Goal: Book appointment/travel/reservation

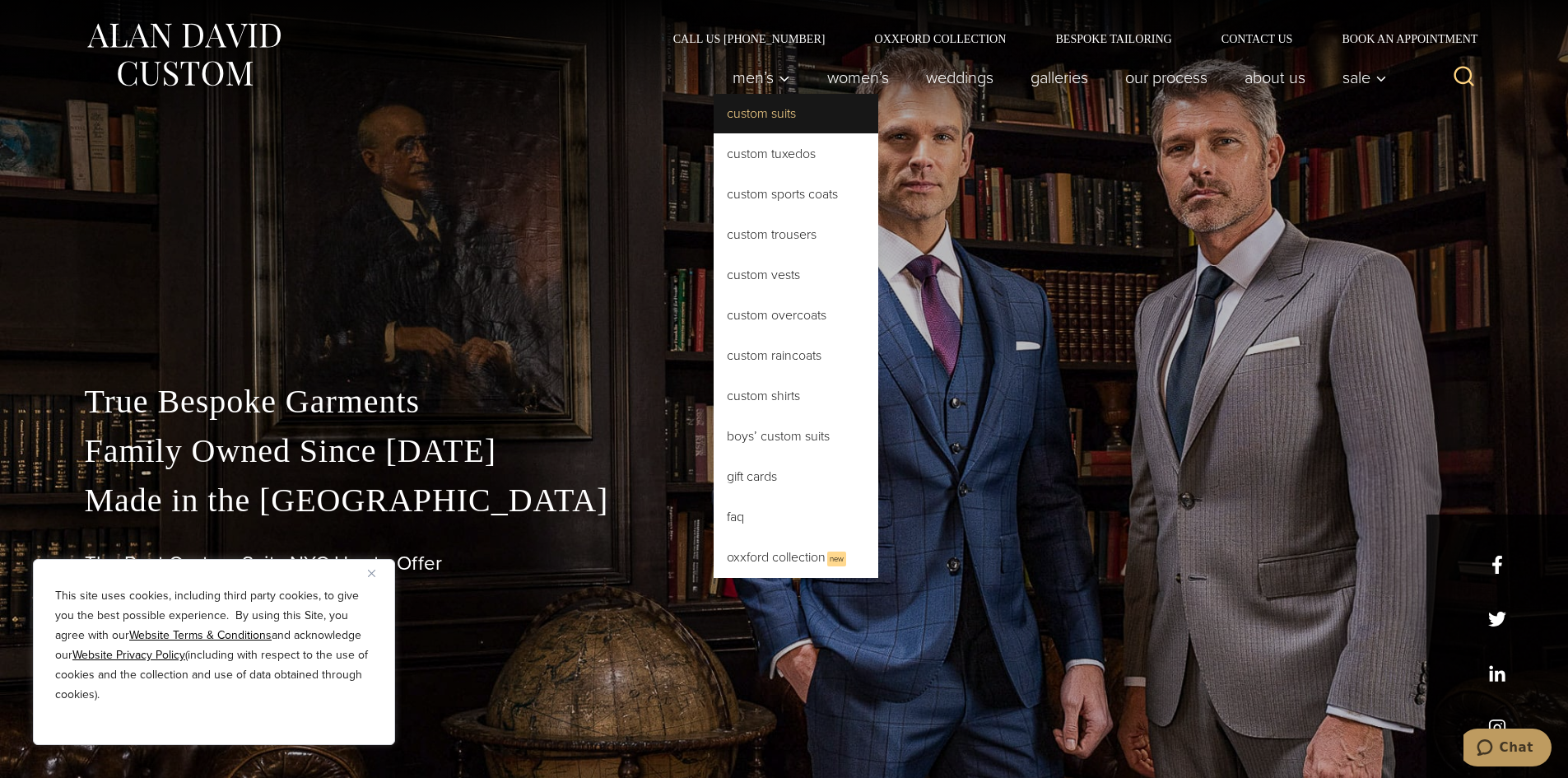
click at [757, 109] on link "Custom Suits" at bounding box center [796, 113] width 165 height 39
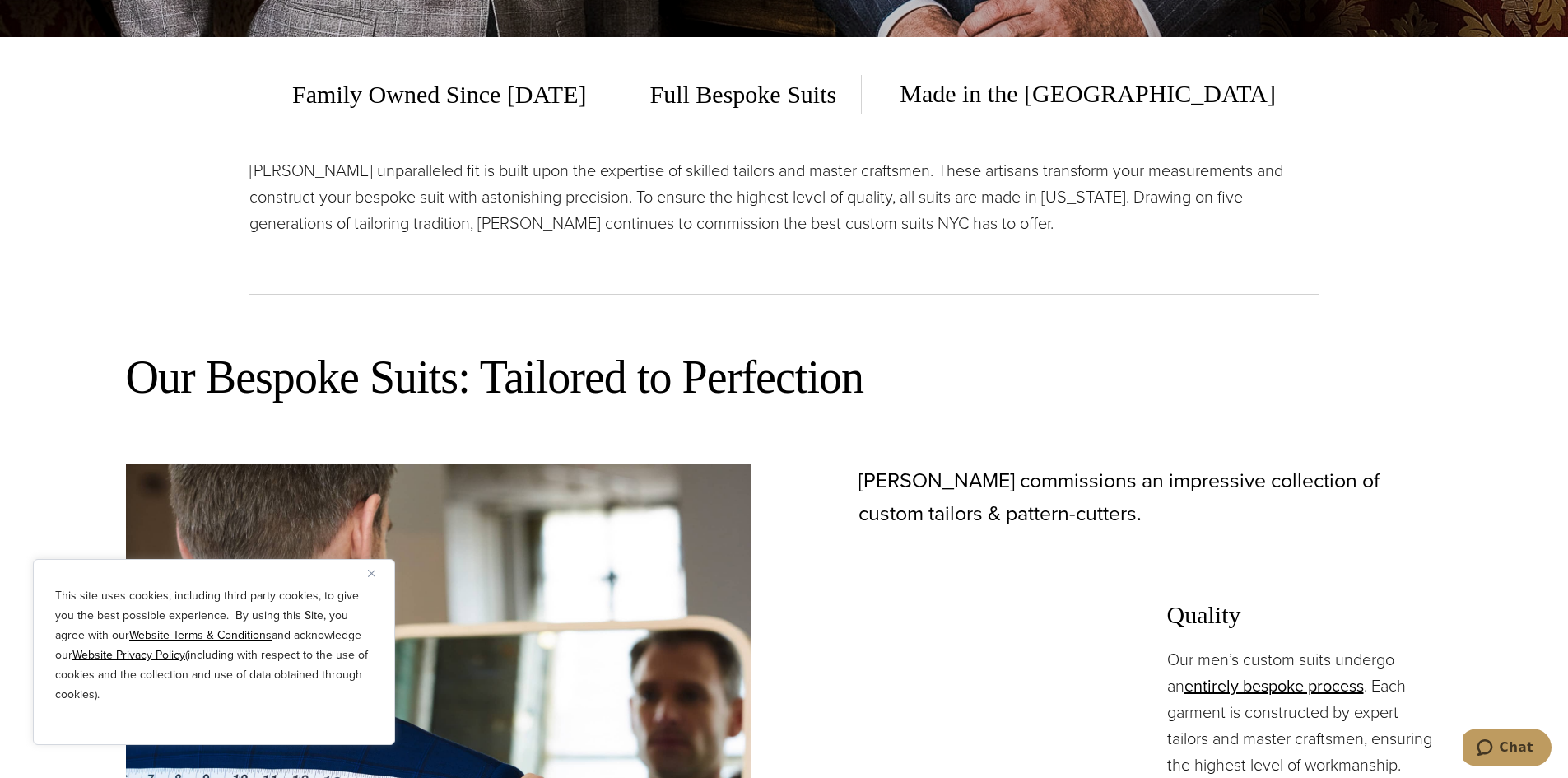
scroll to position [905, 0]
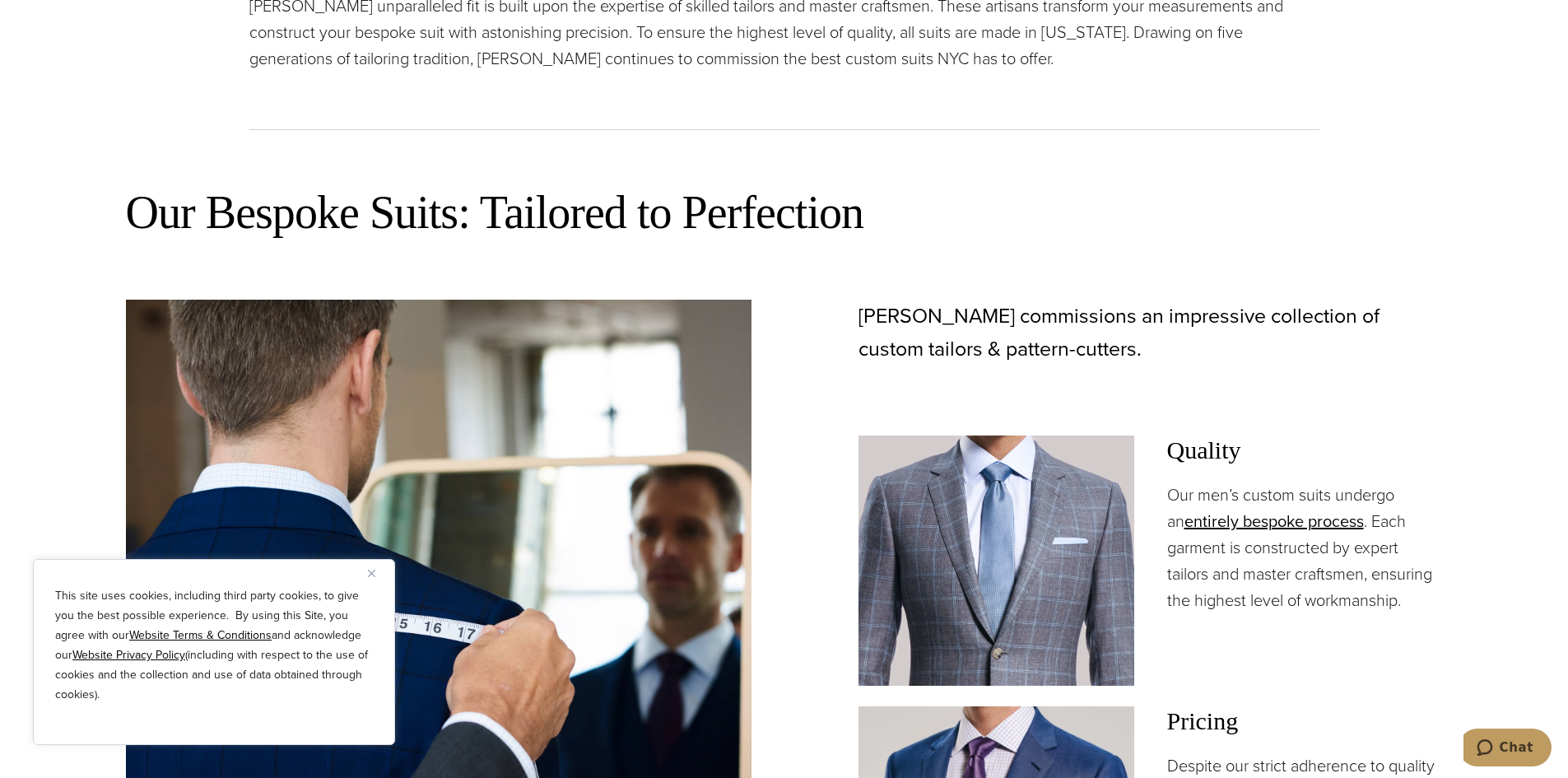
click at [374, 566] on button "Close" at bounding box center [378, 574] width 20 height 20
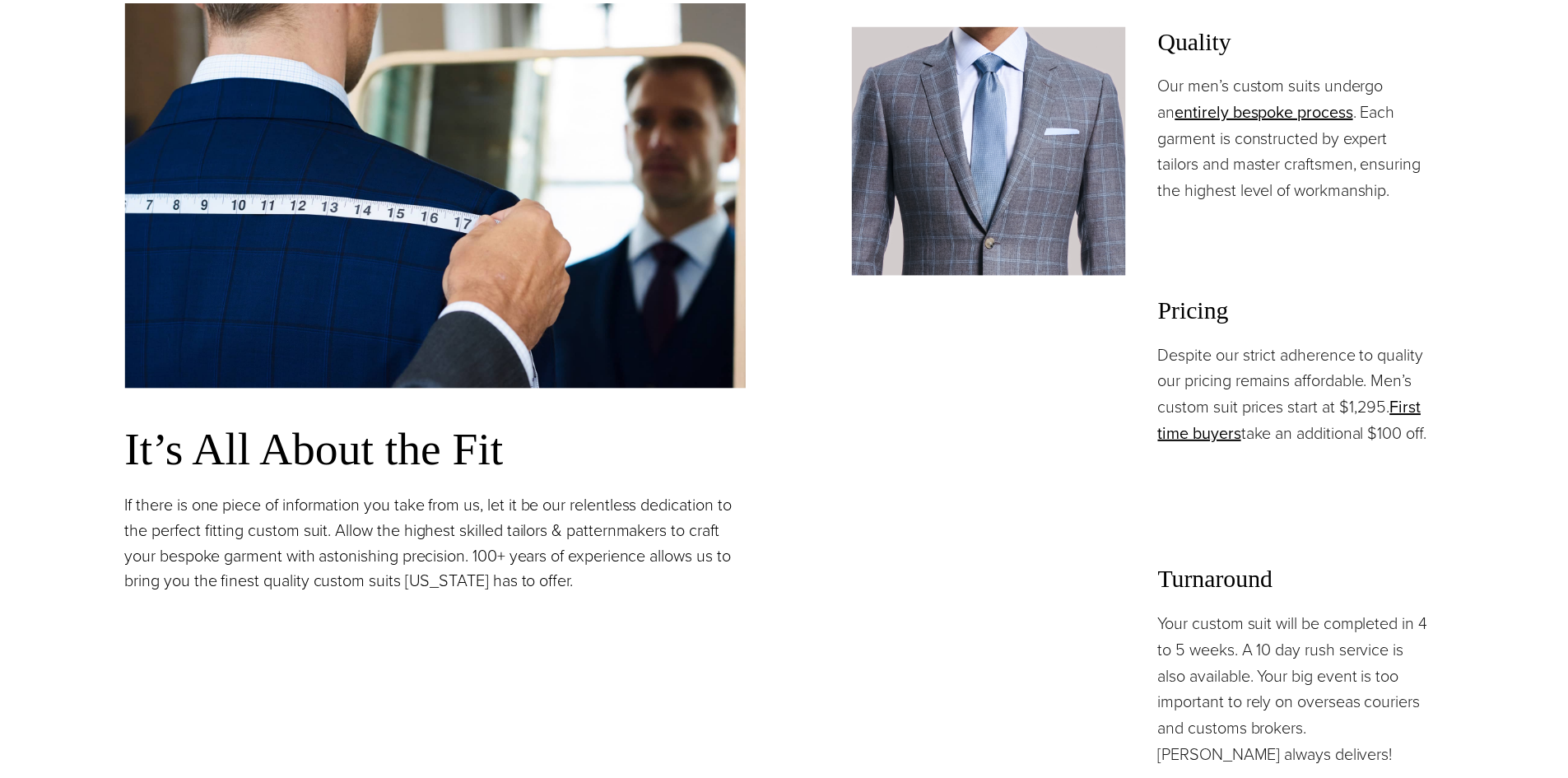
scroll to position [0, 0]
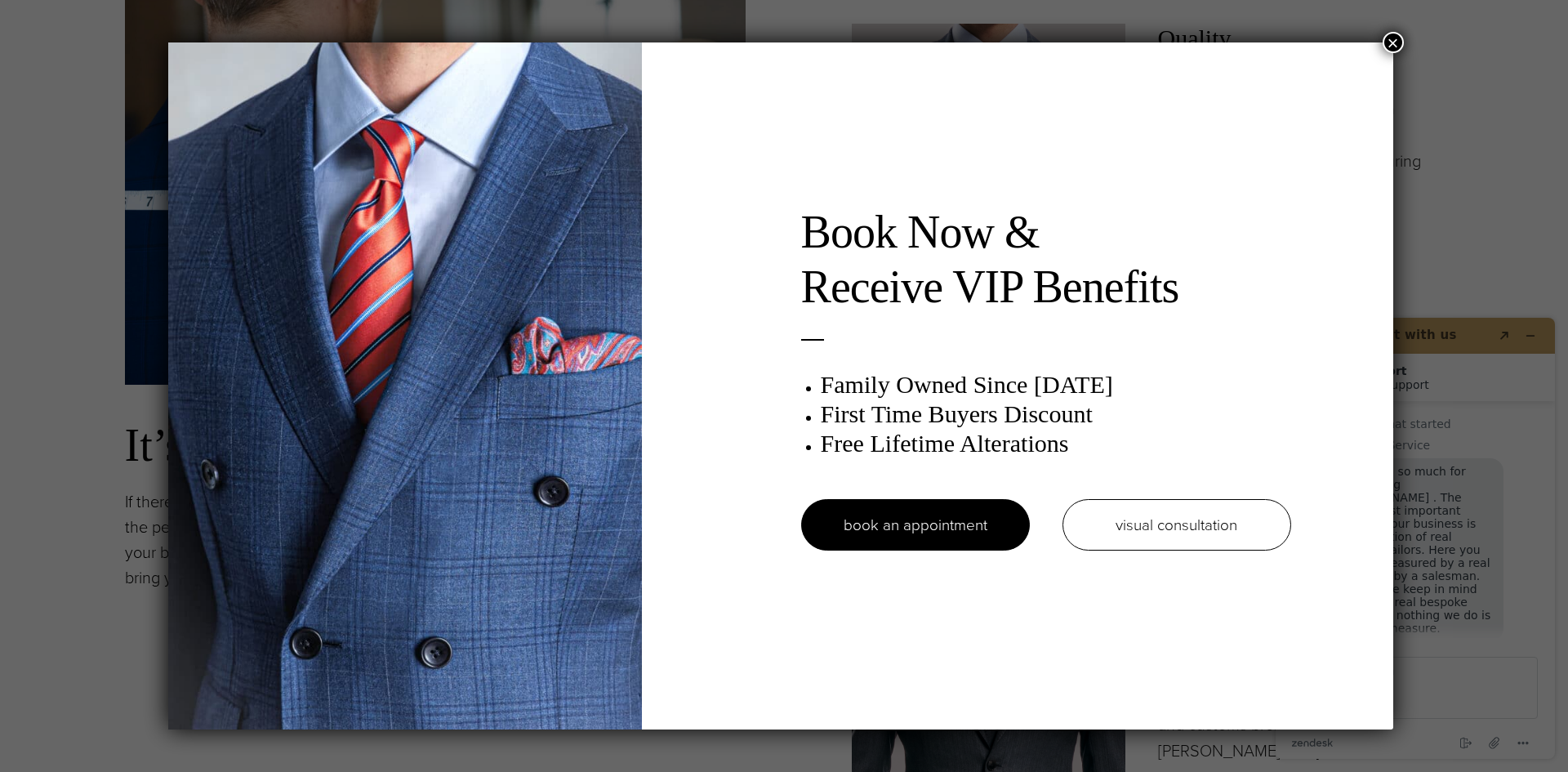
click at [1393, 36] on button "×" at bounding box center [1393, 42] width 21 height 21
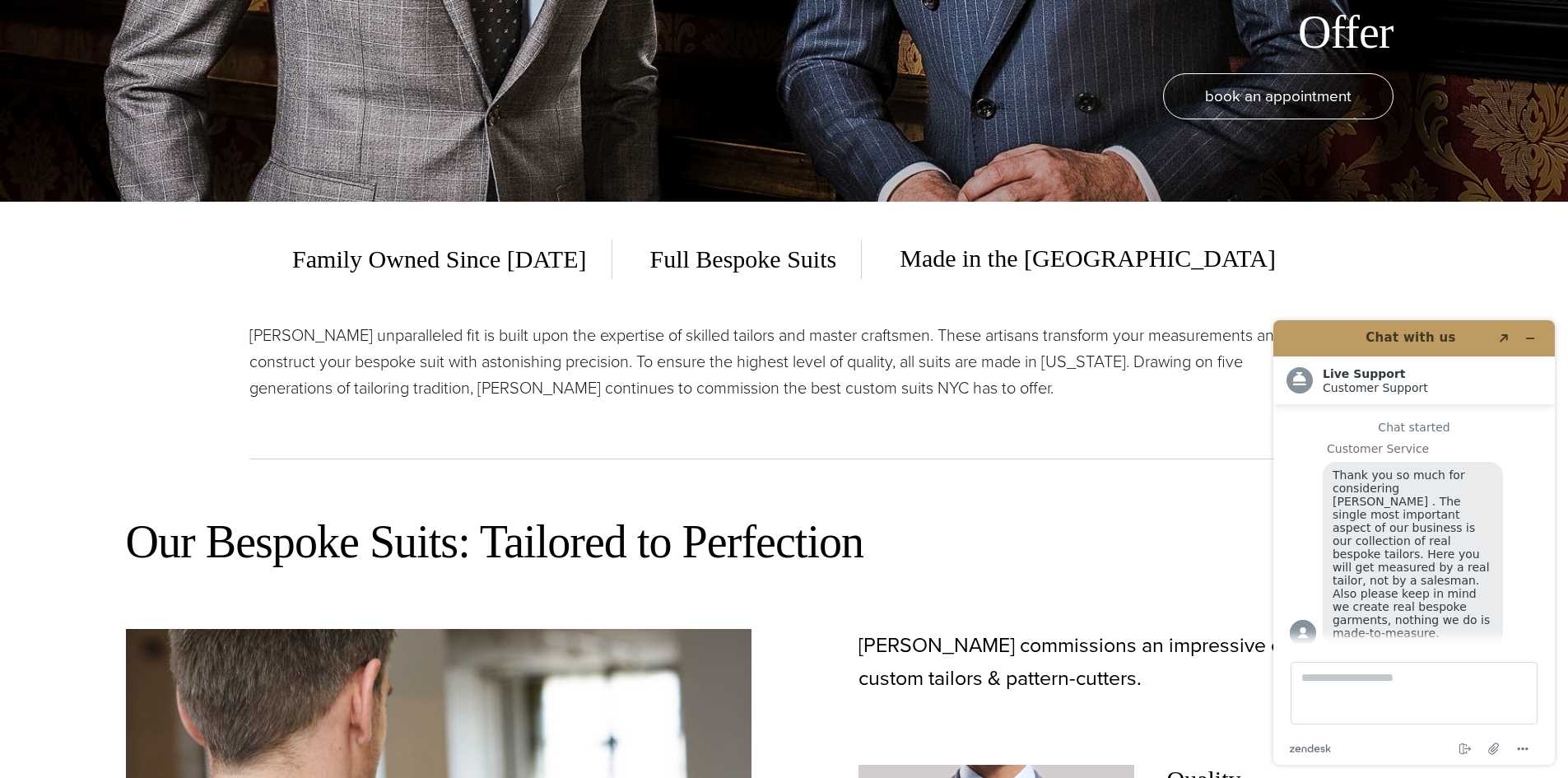
scroll to position [494, 0]
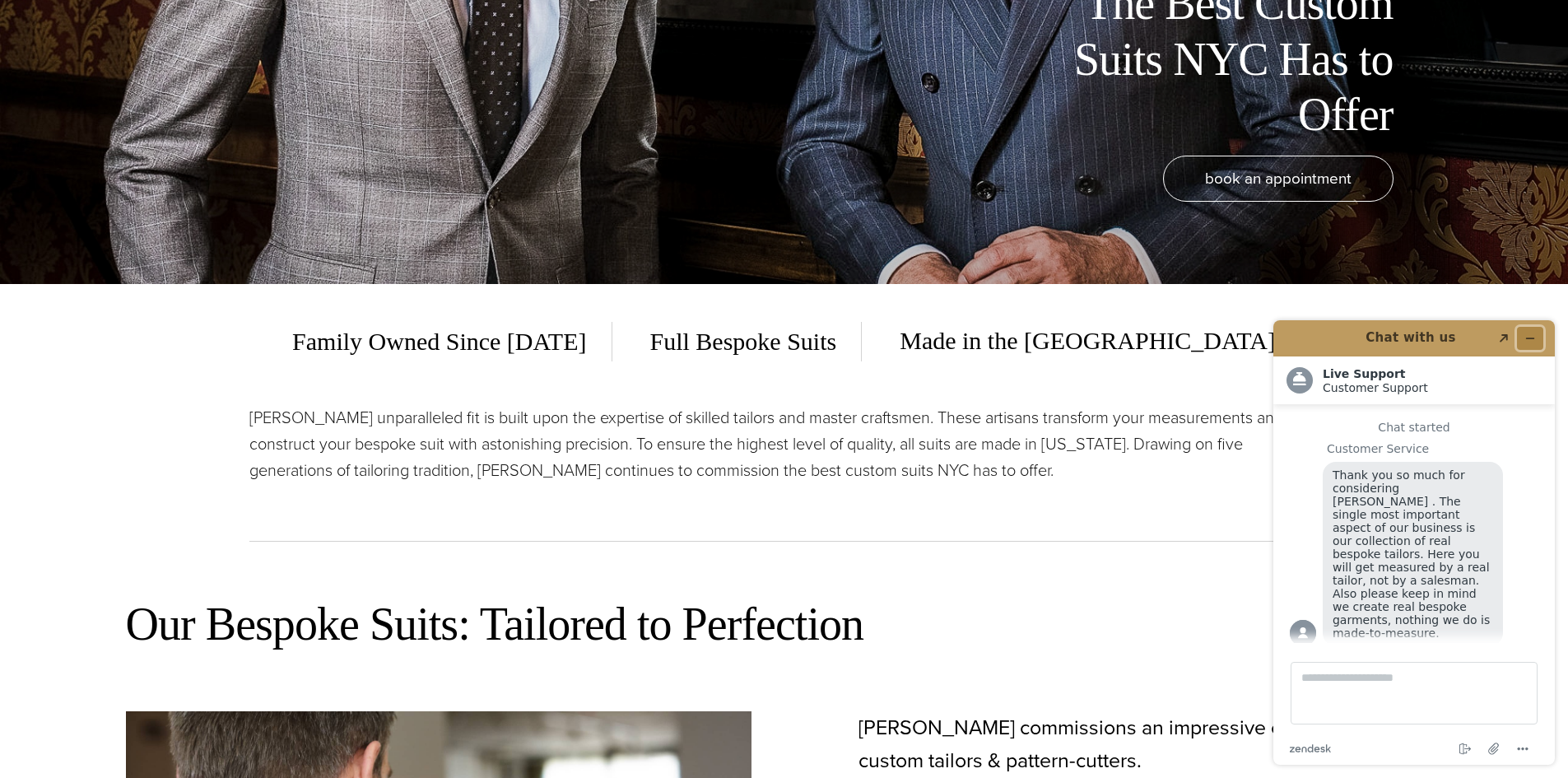
click at [1529, 332] on button "Minimize widget" at bounding box center [1530, 338] width 27 height 23
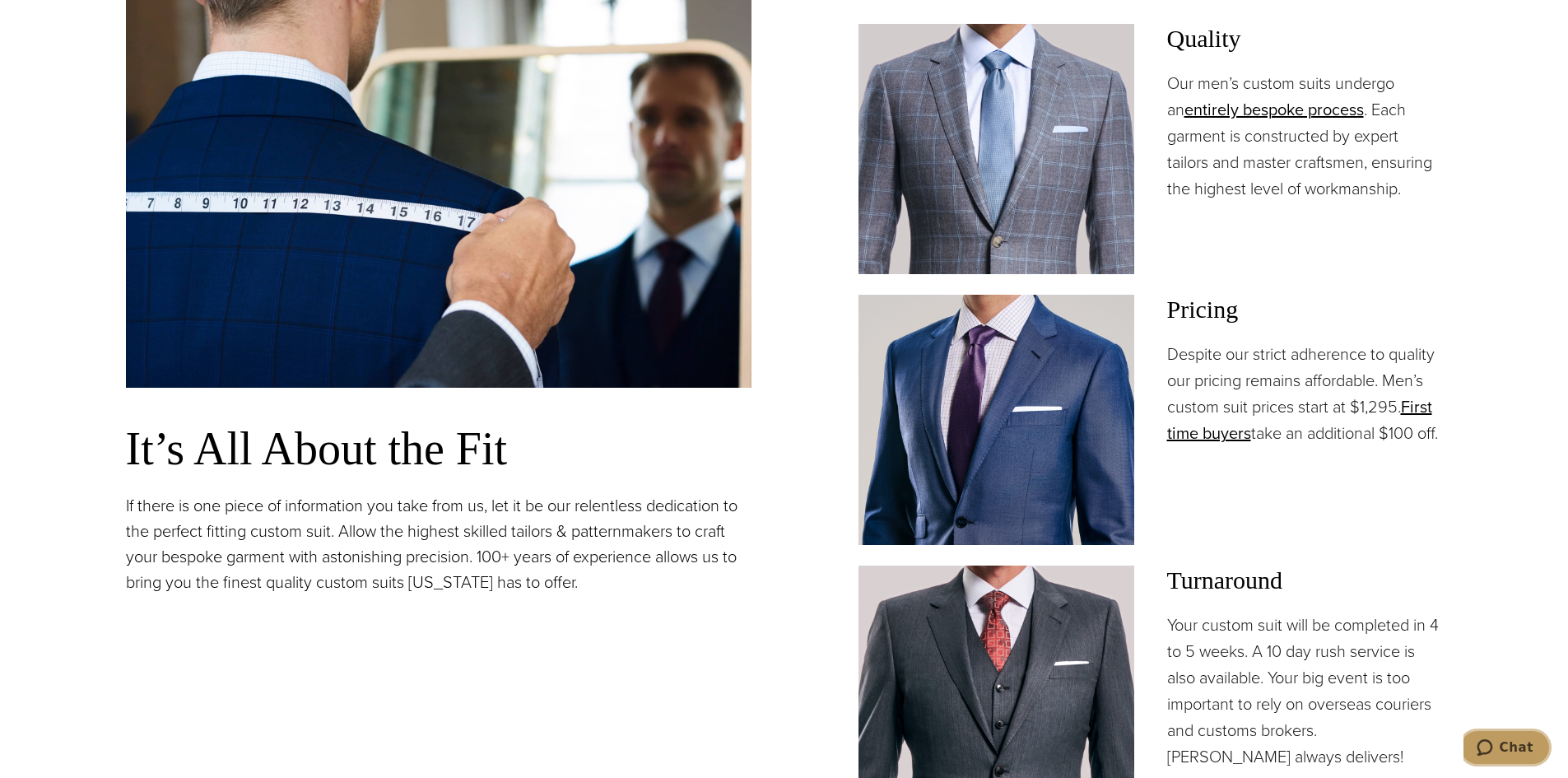
scroll to position [1400, 0]
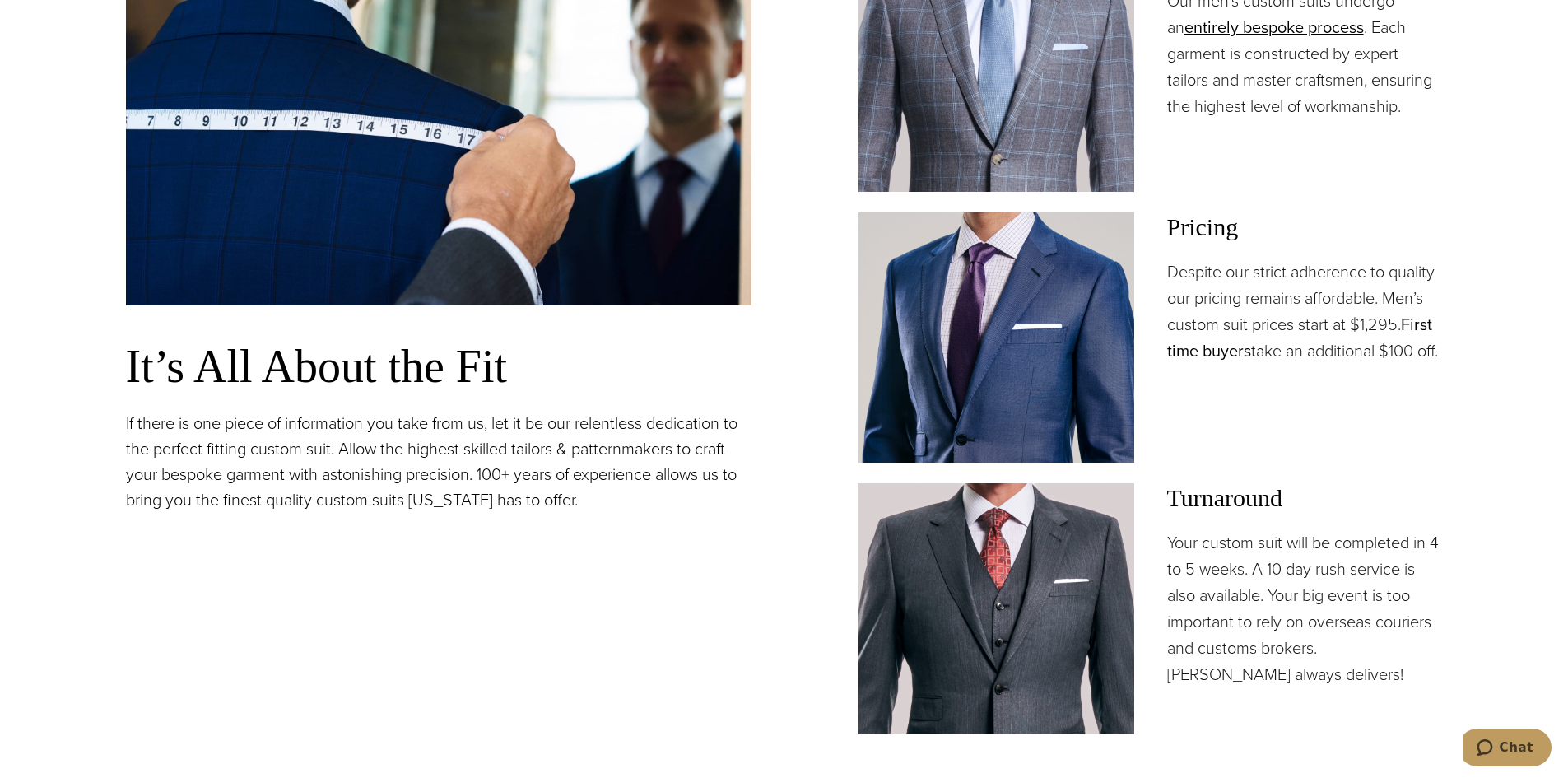
drag, startPoint x: 1382, startPoint y: 293, endPoint x: 1407, endPoint y: 328, distance: 43.0
click at [1407, 328] on p "Despite our strict adherence to quality our pricing remains affordable. Men’s c…" at bounding box center [1304, 311] width 276 height 105
click at [1407, 364] on p "Despite our strict adherence to quality our pricing remains affordable. Men’s c…" at bounding box center [1304, 311] width 276 height 105
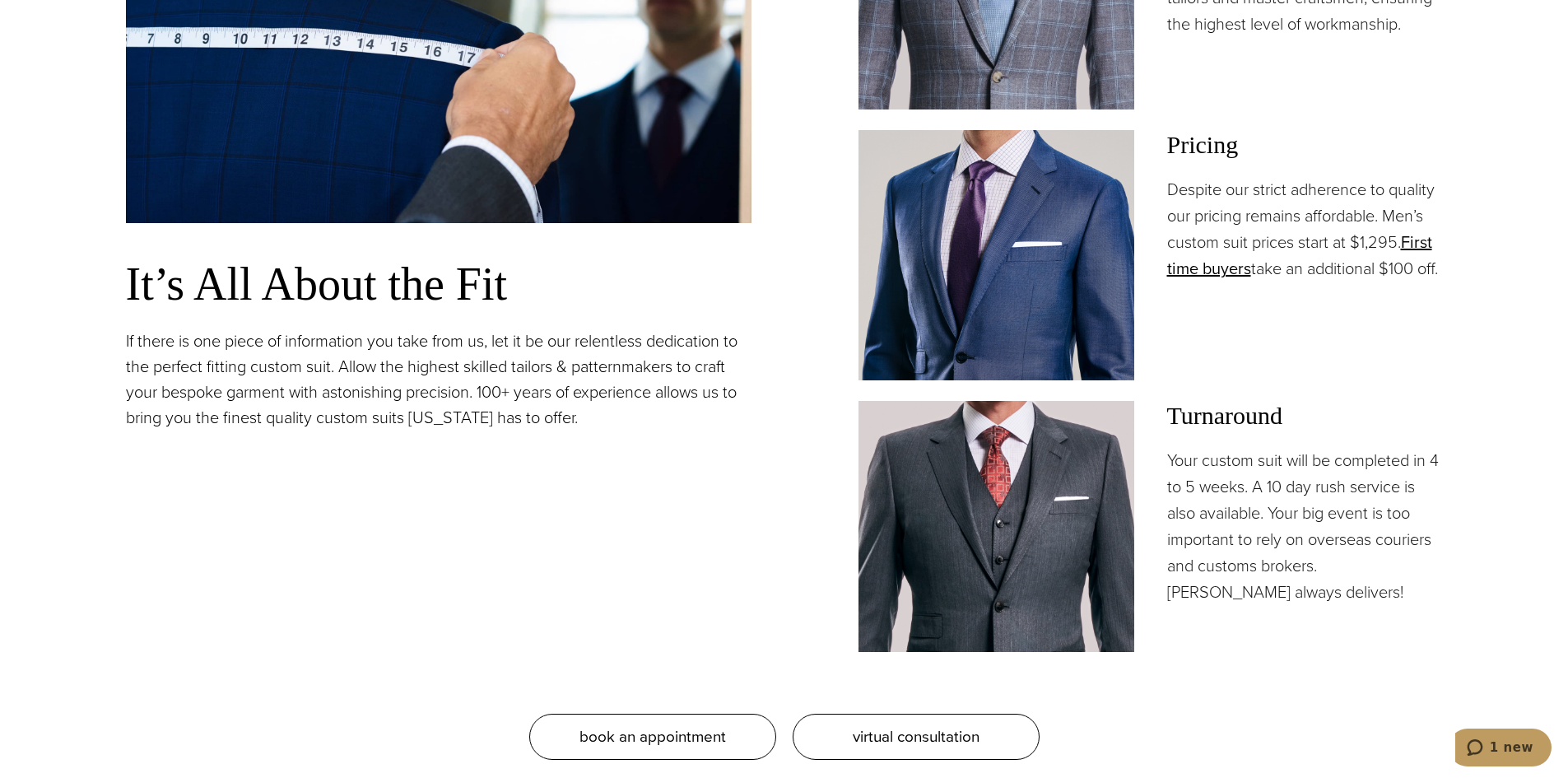
scroll to position [1564, 0]
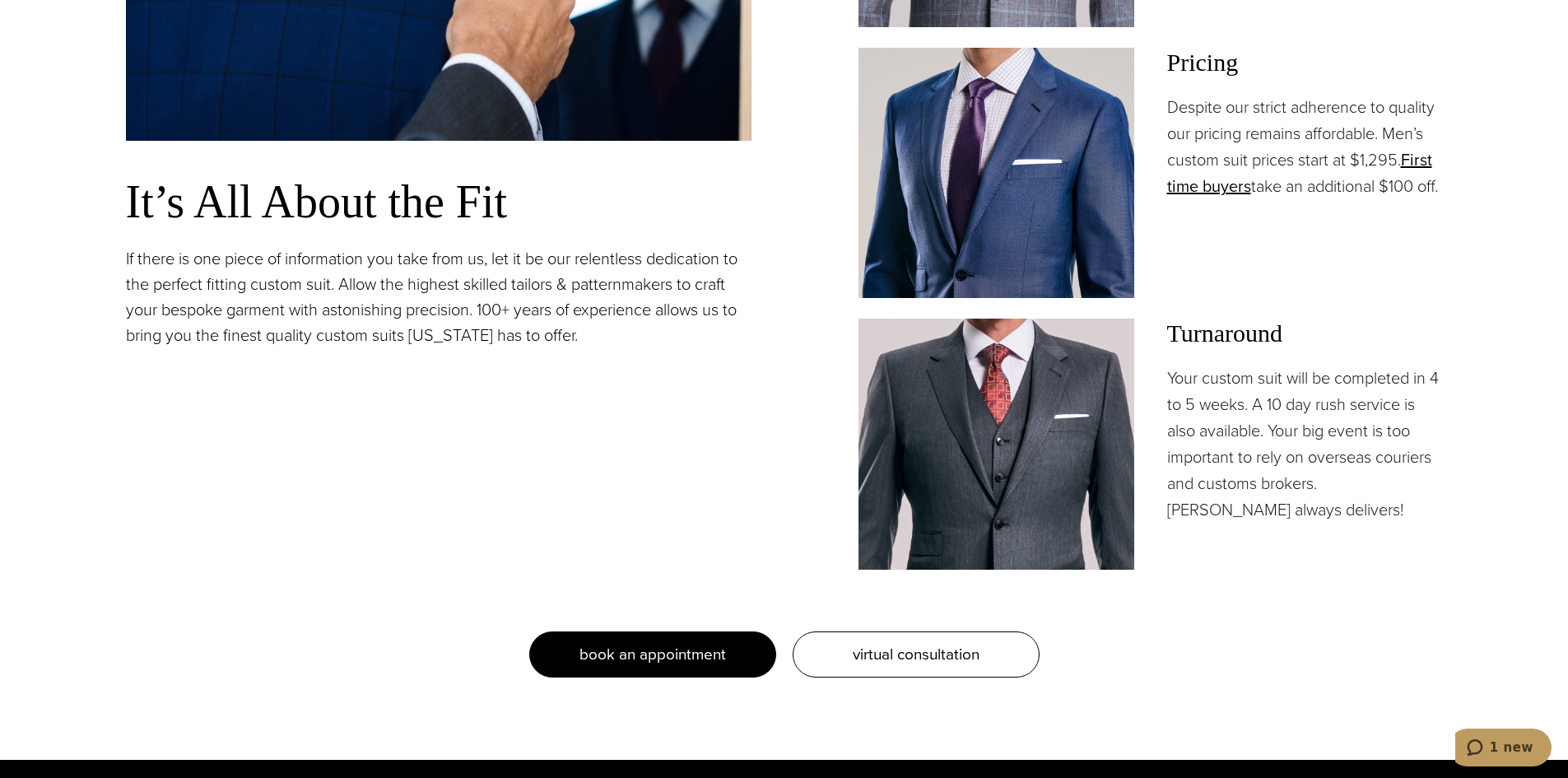
click at [749, 637] on link "book an appointment" at bounding box center [653, 654] width 247 height 46
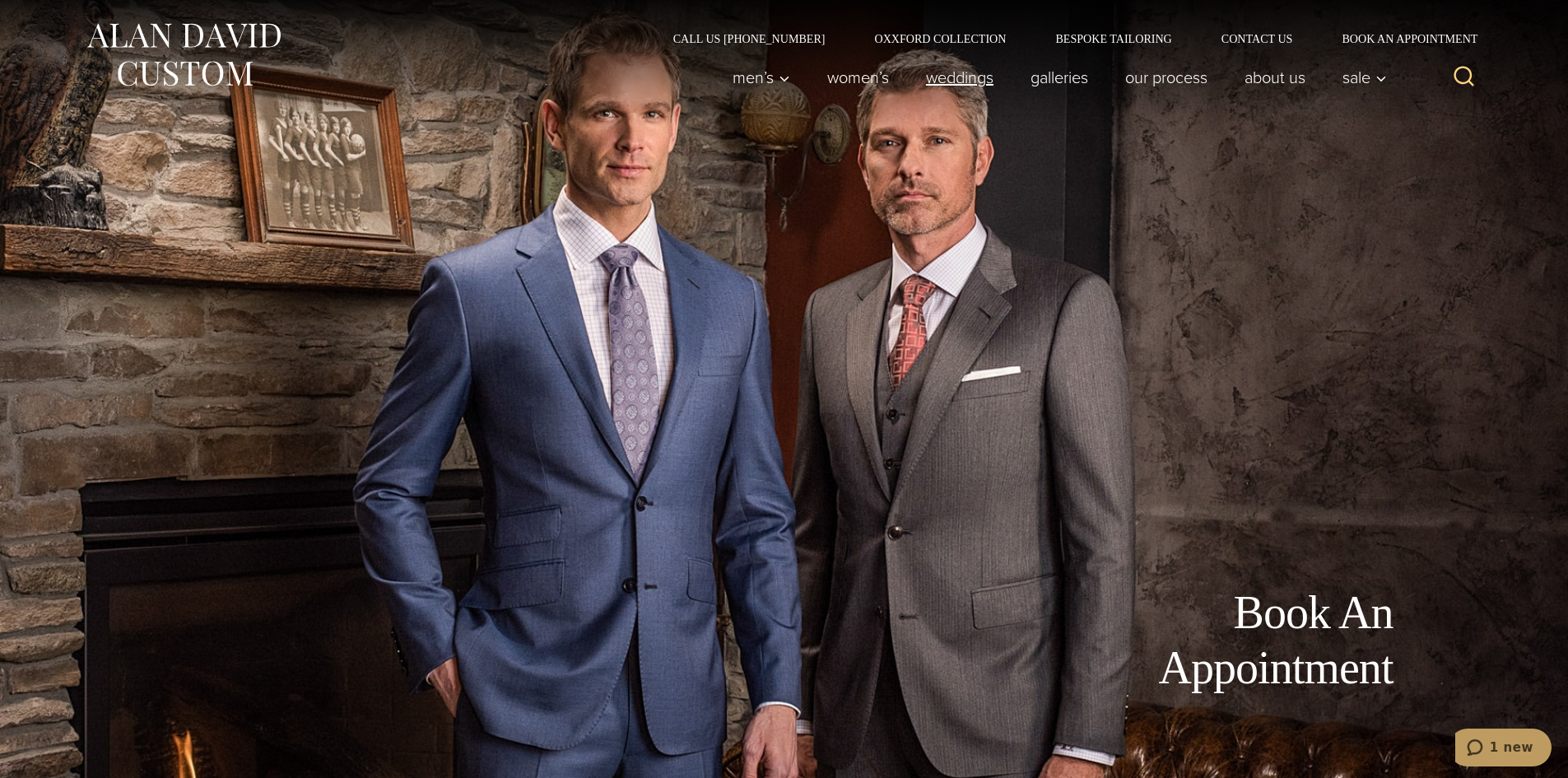
click at [925, 78] on link "weddings" at bounding box center [959, 77] width 104 height 33
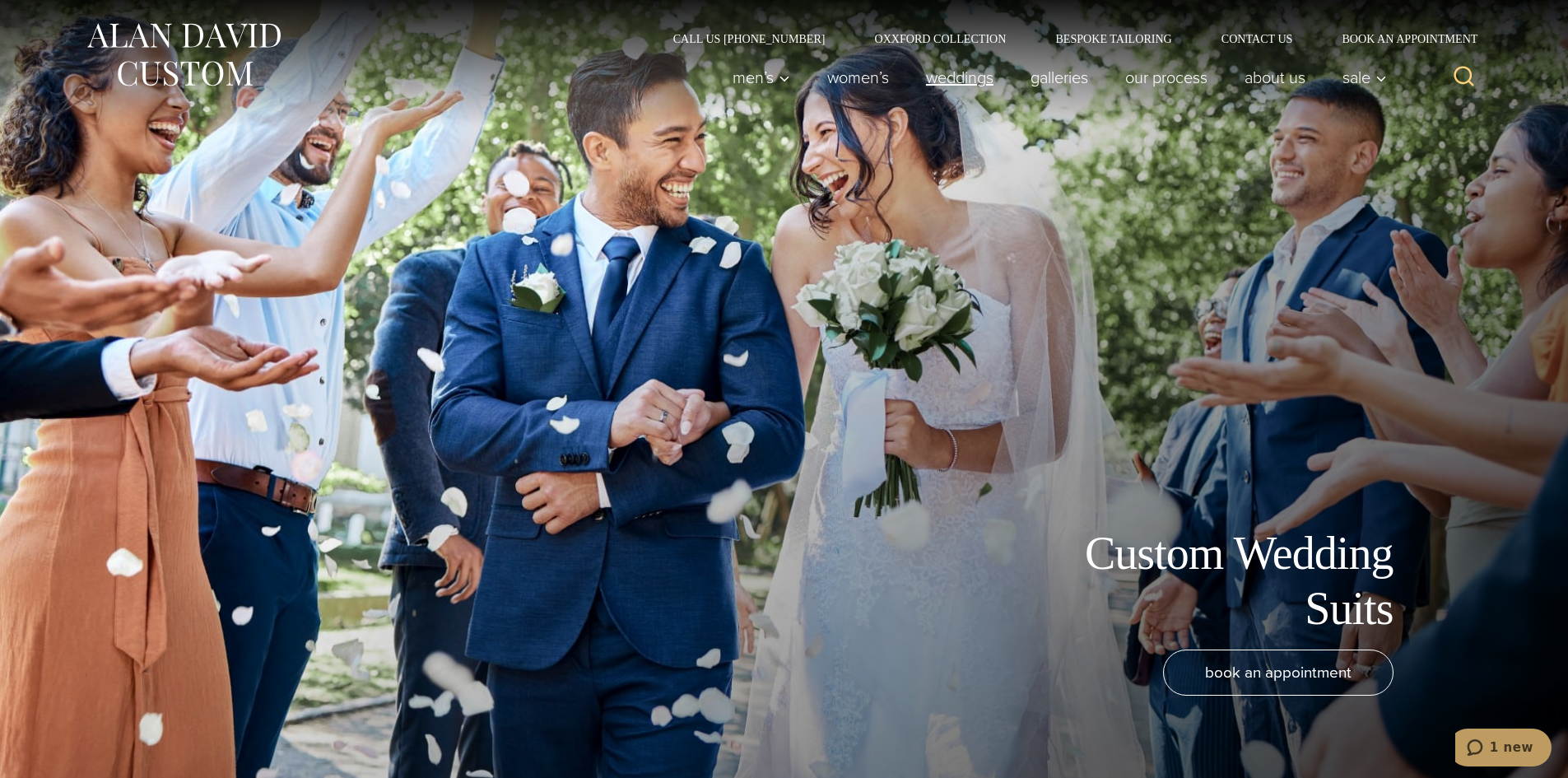
click at [925, 78] on link "weddings" at bounding box center [959, 77] width 104 height 33
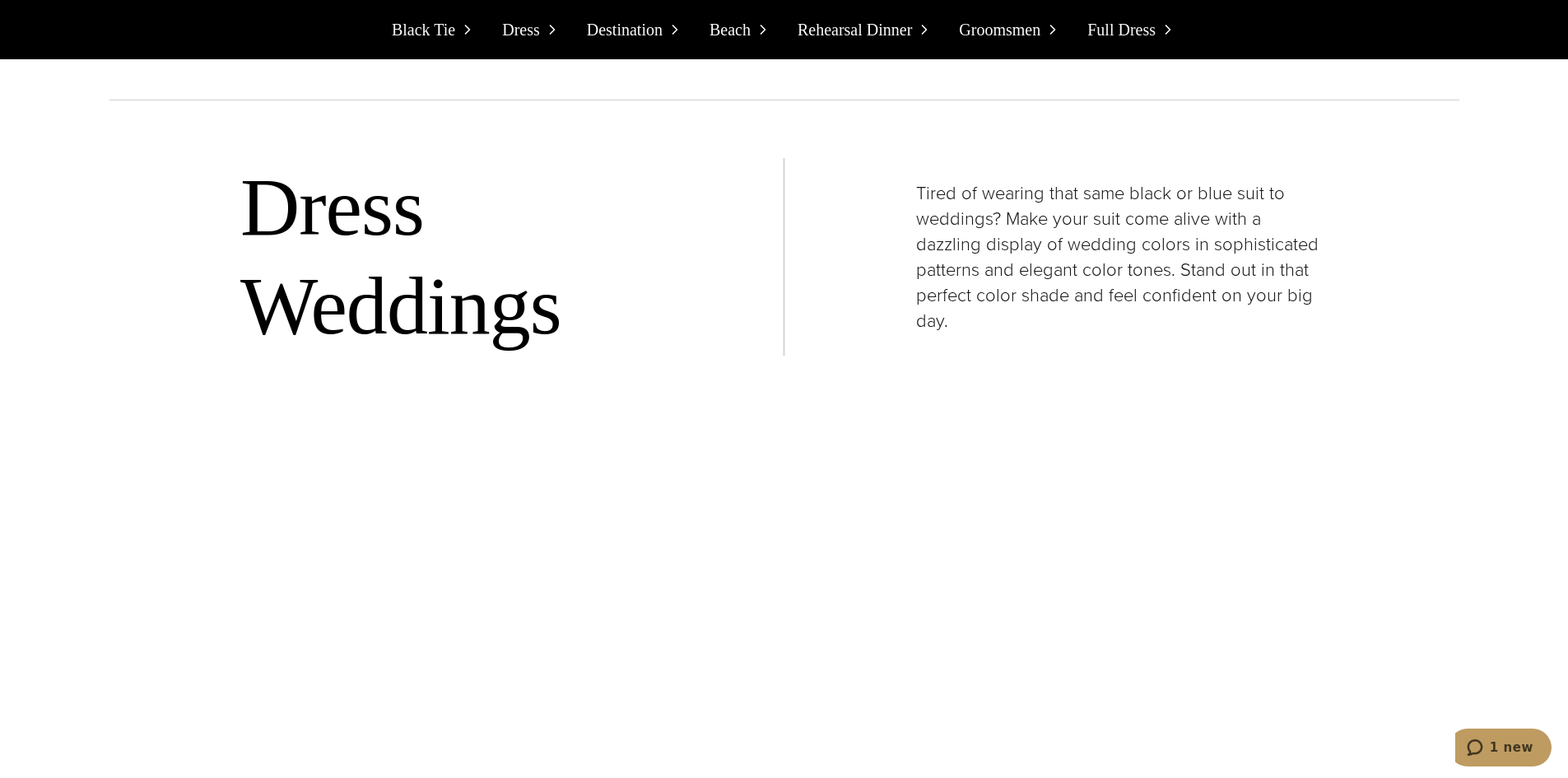
scroll to position [4035, 0]
